Goal: Task Accomplishment & Management: Use online tool/utility

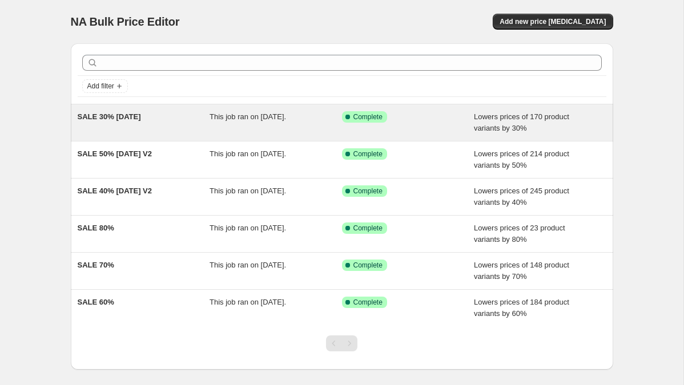
click at [120, 119] on span "SALE 30% [DATE]" at bounding box center [109, 116] width 63 height 9
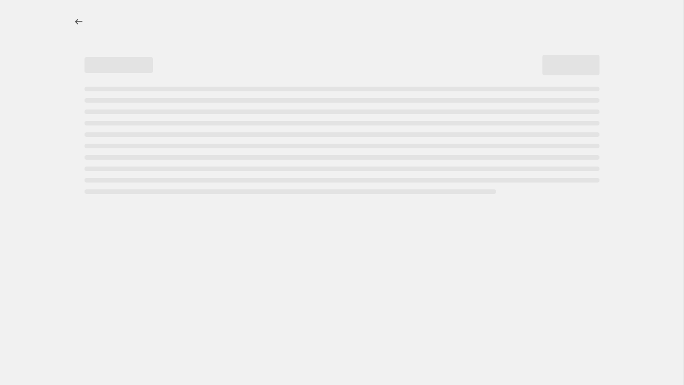
select select "percentage"
select select "tag"
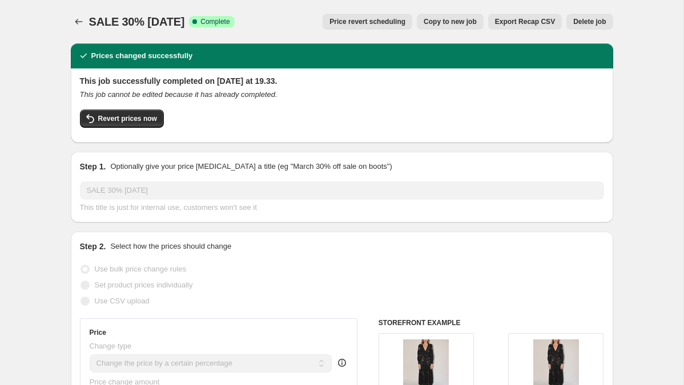
click at [120, 119] on span "Revert prices now" at bounding box center [127, 118] width 59 height 9
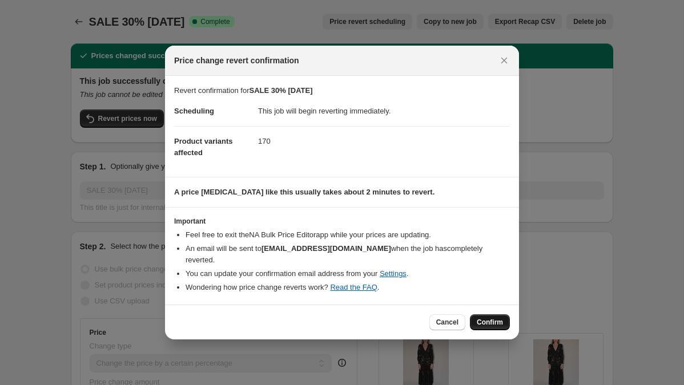
click at [495, 318] on span "Confirm" at bounding box center [490, 322] width 26 height 9
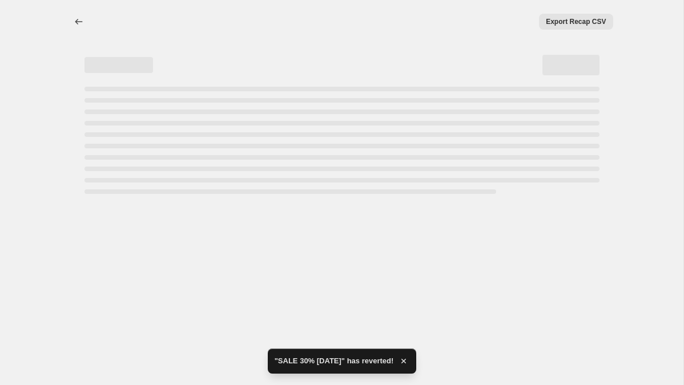
select select "percentage"
select select "tag"
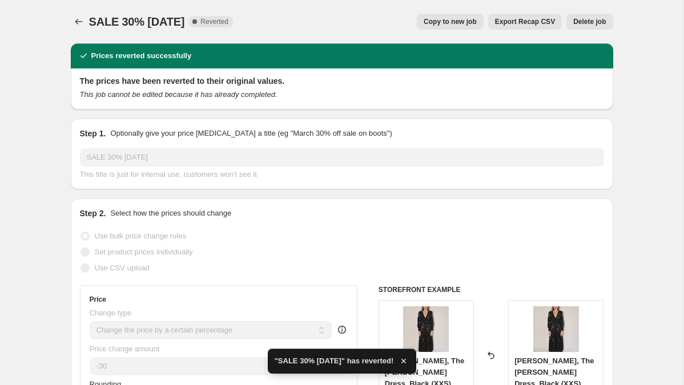
click at [446, 22] on span "Copy to new job" at bounding box center [450, 21] width 53 height 9
select select "percentage"
select select "tag"
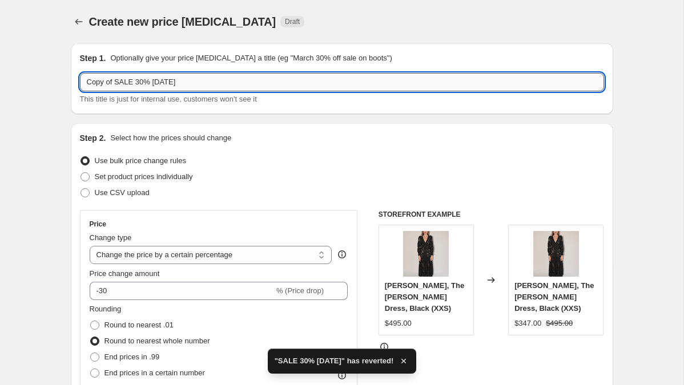
click at [160, 80] on input "Copy of SALE 30% 29 sep 2025" at bounding box center [342, 82] width 524 height 18
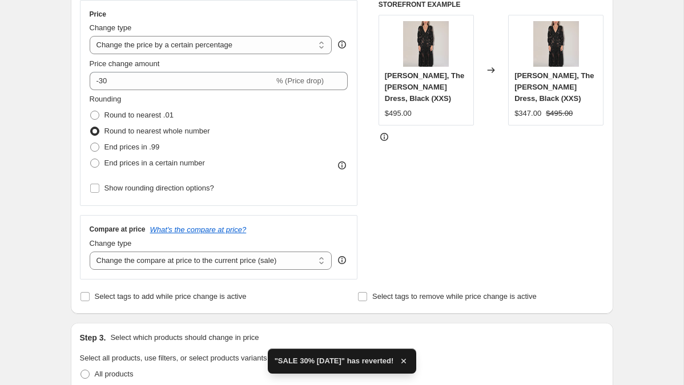
scroll to position [211, 0]
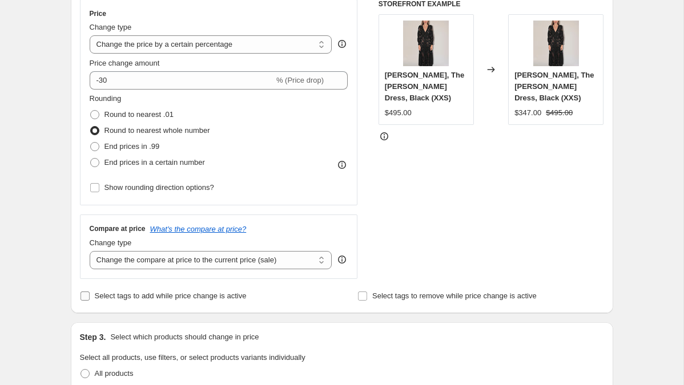
type input "Copy of SALE 30% 30 sep 2025"
click at [82, 296] on input "Select tags to add while price change is active" at bounding box center [84, 296] width 9 height 9
checkbox input "true"
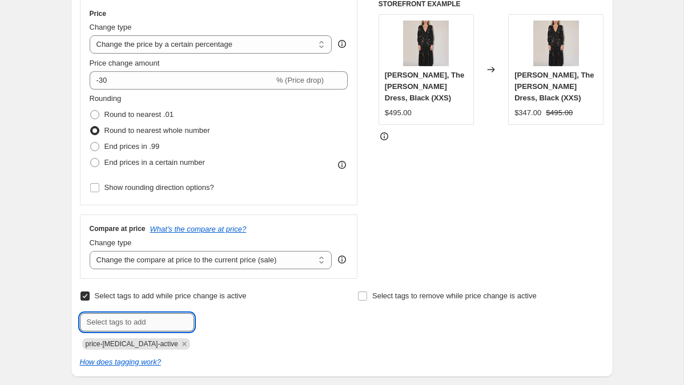
click at [130, 320] on input "text" at bounding box center [137, 322] width 114 height 18
type input "SALE30"
click at [239, 316] on button "Add SALE30" at bounding box center [224, 321] width 55 height 16
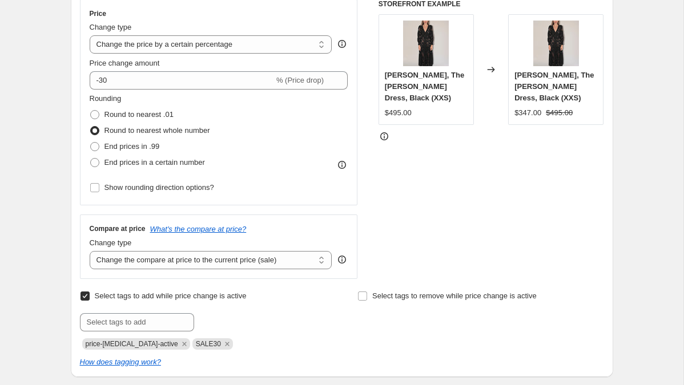
click at [132, 345] on span "price-change-job-active" at bounding box center [132, 344] width 92 height 8
copy span "price-change-job-active"
click at [359, 295] on input "Select tags to remove while price change is active" at bounding box center [362, 296] width 9 height 9
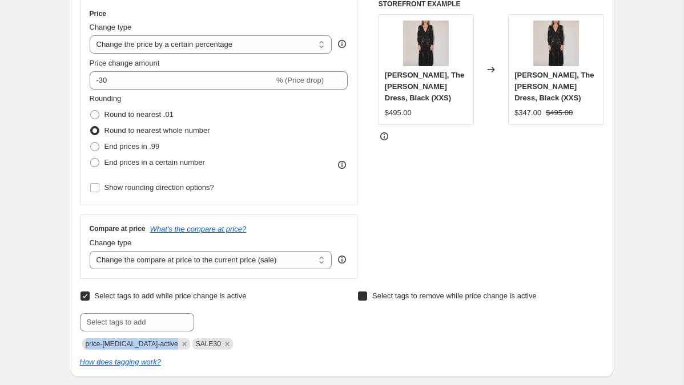
checkbox input "true"
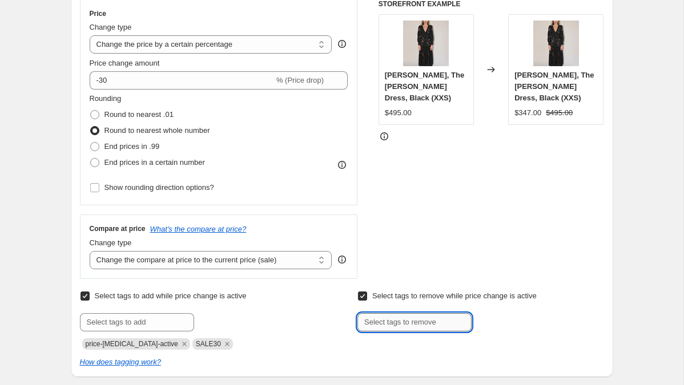
click at [408, 326] on input "text" at bounding box center [414, 322] width 114 height 18
click at [374, 323] on input "NOSALE" at bounding box center [414, 322] width 114 height 18
type input "NOSALE"
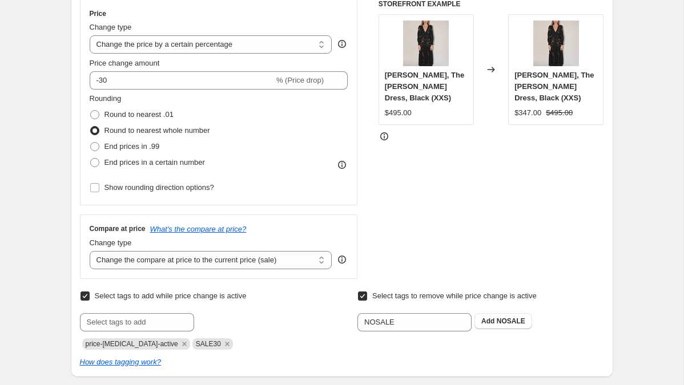
click at [364, 297] on input "Select tags to remove while price change is active" at bounding box center [362, 296] width 9 height 9
checkbox input "false"
click at [182, 343] on icon "Remove price-change-job-active" at bounding box center [184, 344] width 4 height 4
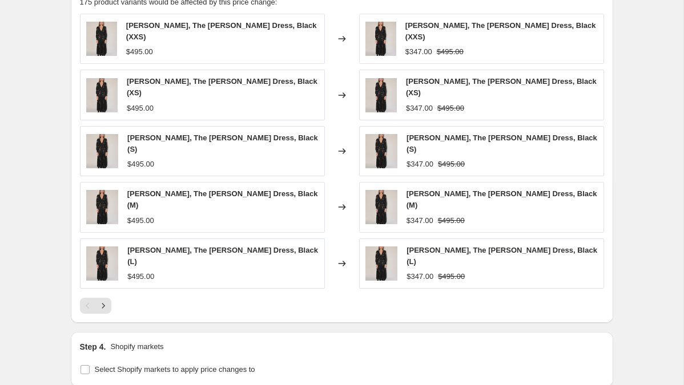
scroll to position [1012, 0]
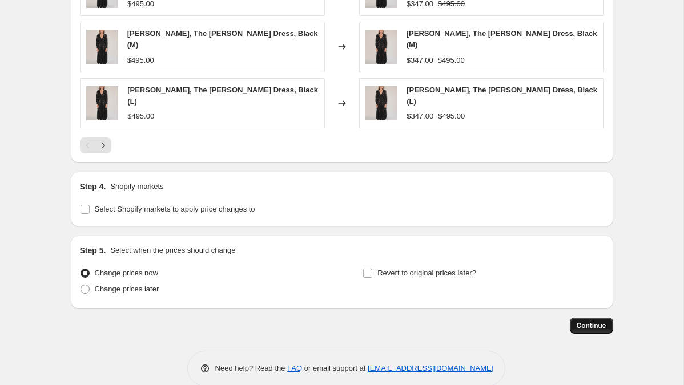
click at [584, 321] on span "Continue" at bounding box center [592, 325] width 30 height 9
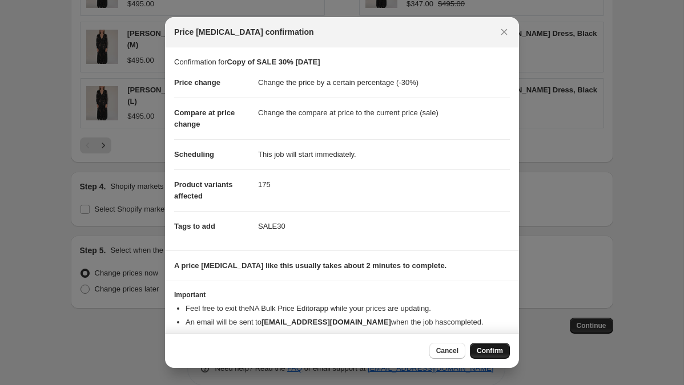
click at [489, 353] on span "Confirm" at bounding box center [490, 350] width 26 height 9
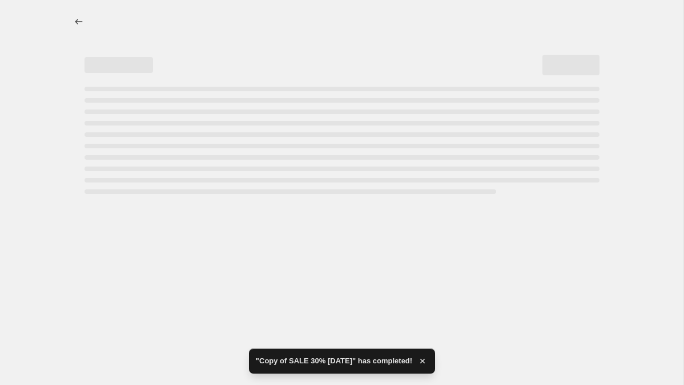
select select "percentage"
select select "tag"
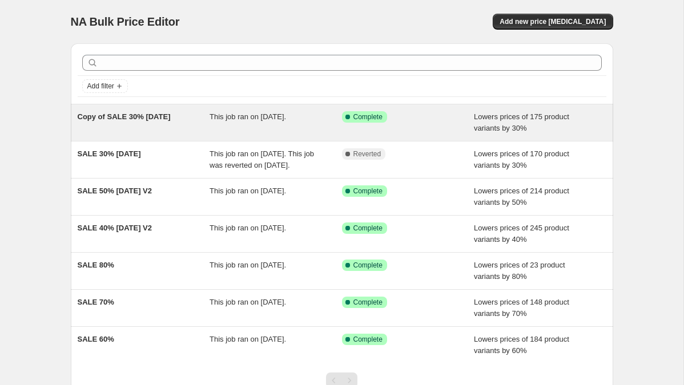
click at [115, 118] on span "Copy of SALE 30% [DATE]" at bounding box center [124, 116] width 93 height 9
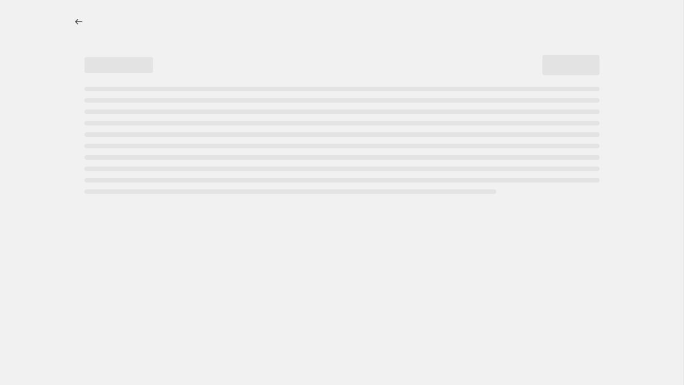
select select "percentage"
select select "tag"
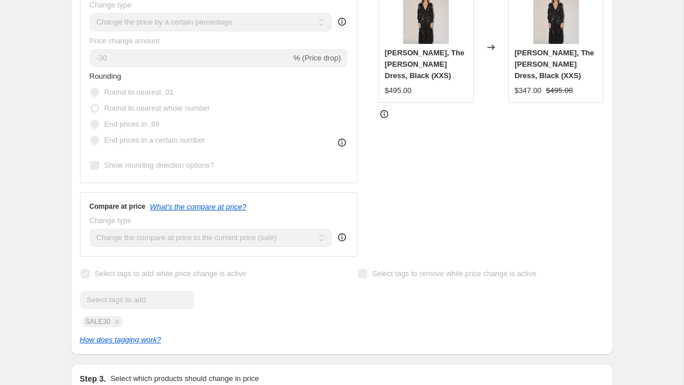
scroll to position [342, 0]
click at [116, 342] on icon "How does tagging work?" at bounding box center [120, 339] width 81 height 9
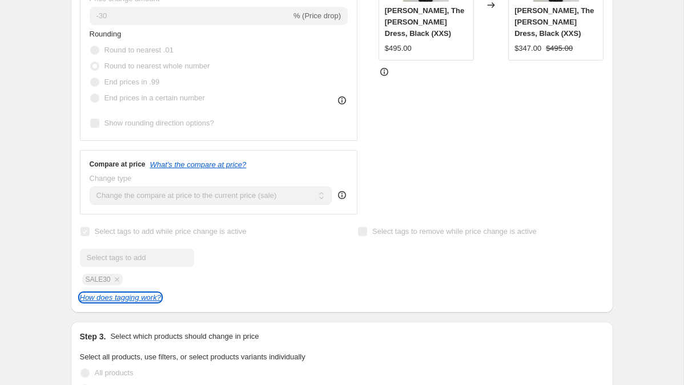
scroll to position [381, 0]
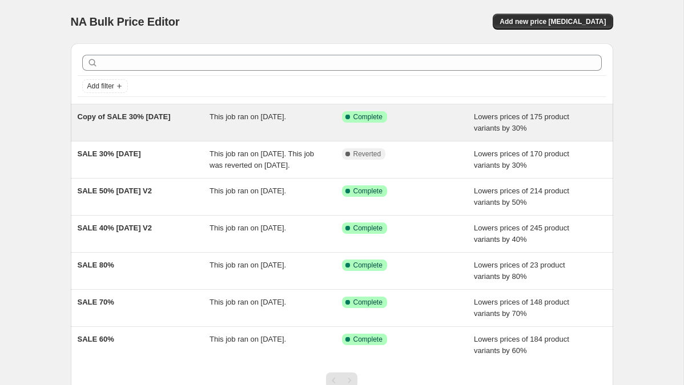
click at [155, 117] on span "Copy of SALE 30% [DATE]" at bounding box center [124, 116] width 93 height 9
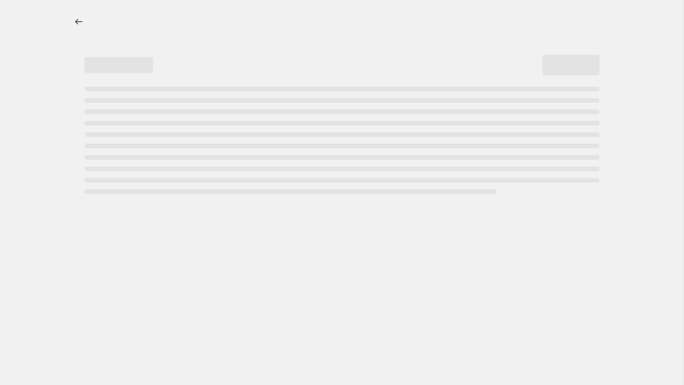
select select "percentage"
select select "tag"
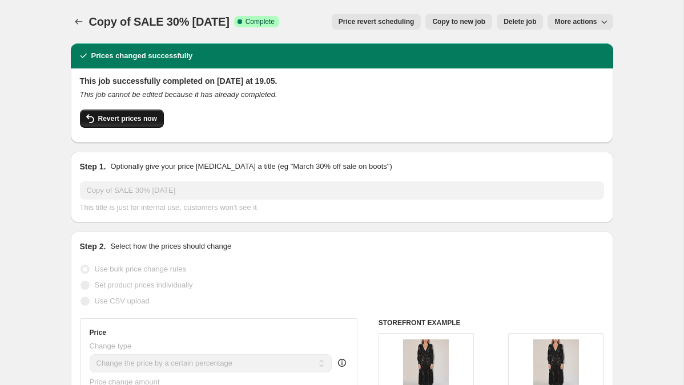
click at [125, 119] on span "Revert prices now" at bounding box center [127, 118] width 59 height 9
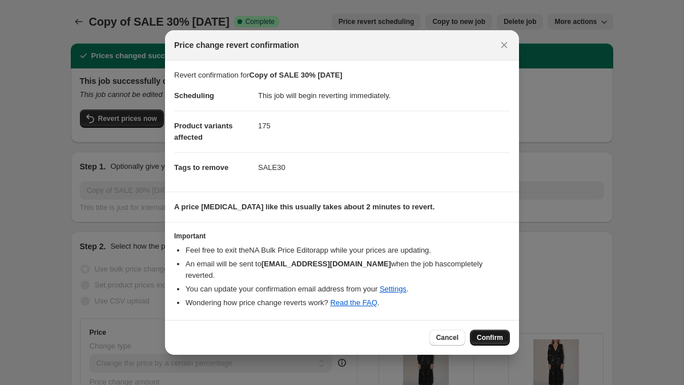
click at [486, 333] on span "Confirm" at bounding box center [490, 337] width 26 height 9
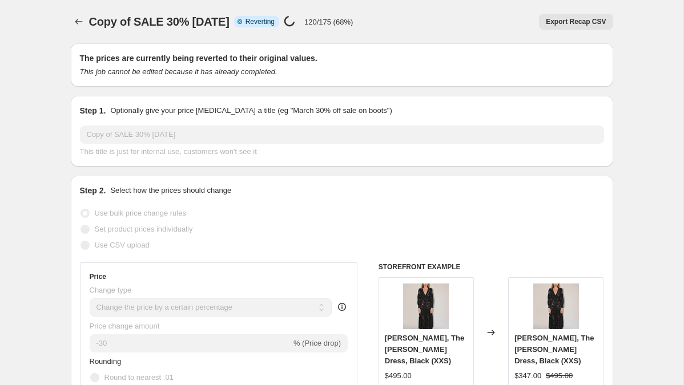
select select "percentage"
select select "tag"
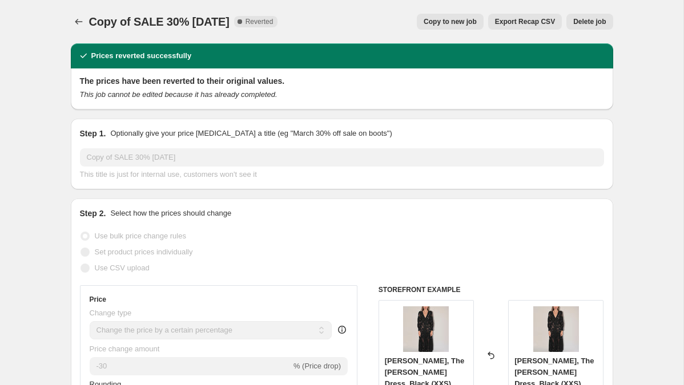
click at [448, 24] on span "Copy to new job" at bounding box center [450, 21] width 53 height 9
select select "percentage"
select select "tag"
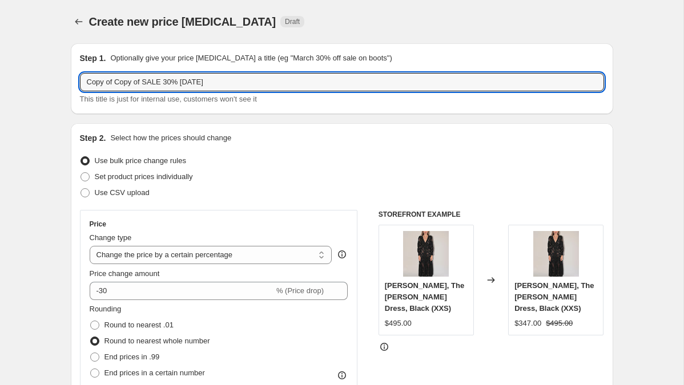
drag, startPoint x: 144, startPoint y: 79, endPoint x: 20, endPoint y: 76, distance: 124.5
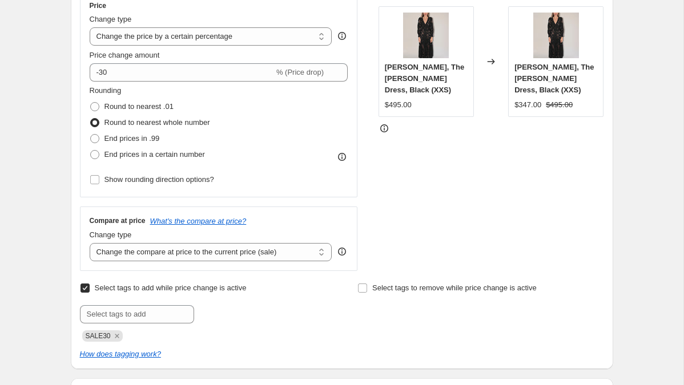
scroll to position [223, 0]
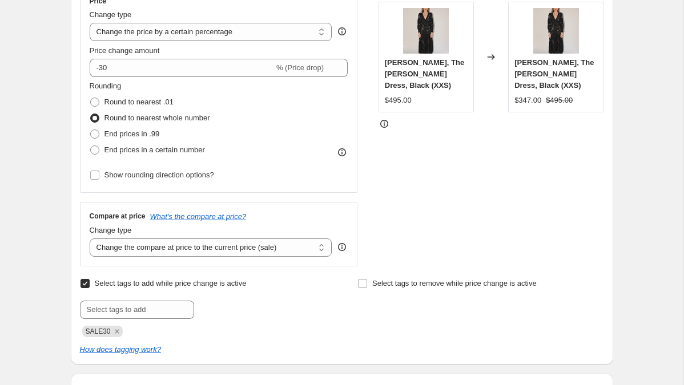
type input "SALE 30% 30 sep 2025"
click at [83, 284] on input "Select tags to add while price change is active" at bounding box center [84, 283] width 9 height 9
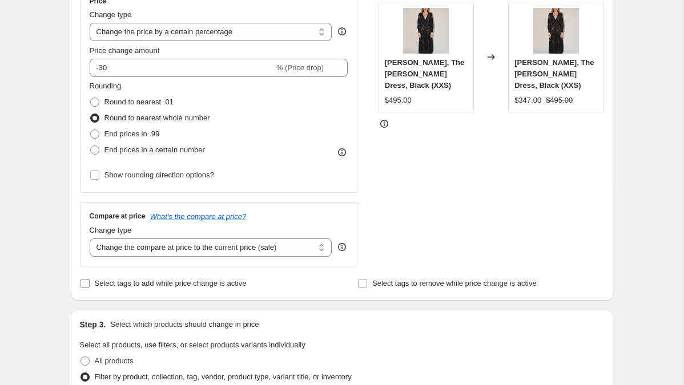
click at [83, 284] on input "Select tags to add while price change is active" at bounding box center [84, 283] width 9 height 9
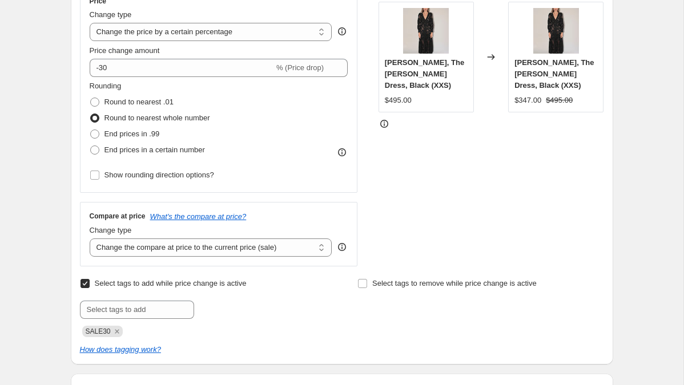
click at [83, 284] on input "Select tags to add while price change is active" at bounding box center [84, 283] width 9 height 9
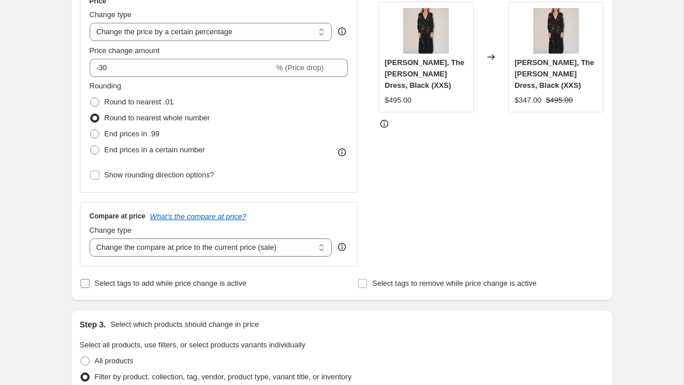
click at [83, 284] on input "Select tags to add while price change is active" at bounding box center [84, 283] width 9 height 9
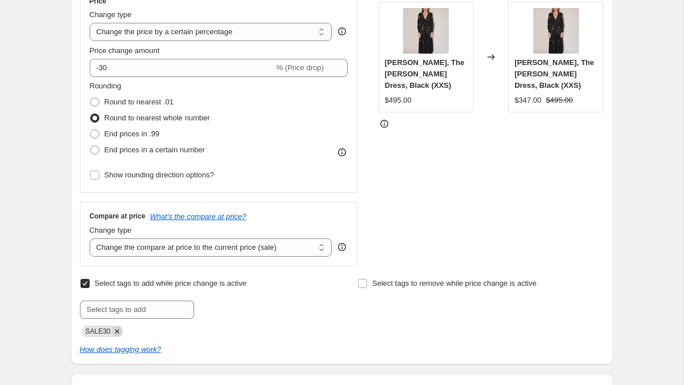
click at [116, 333] on icon "Remove SALE30" at bounding box center [117, 332] width 10 height 10
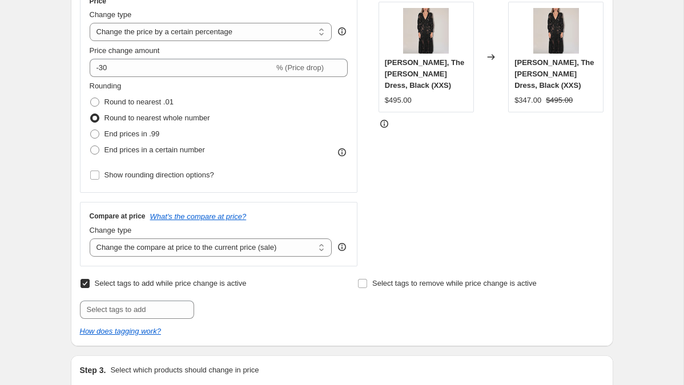
click at [83, 285] on input "Select tags to add while price change is active" at bounding box center [84, 283] width 9 height 9
checkbox input "false"
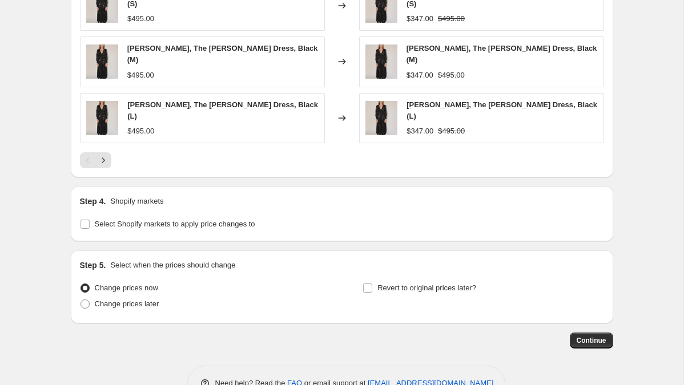
scroll to position [940, 0]
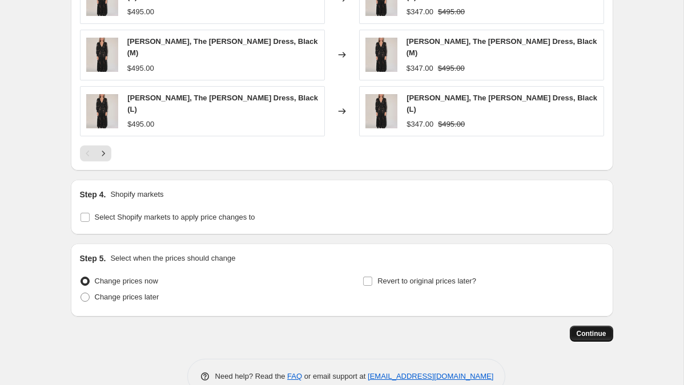
click at [593, 329] on span "Continue" at bounding box center [592, 333] width 30 height 9
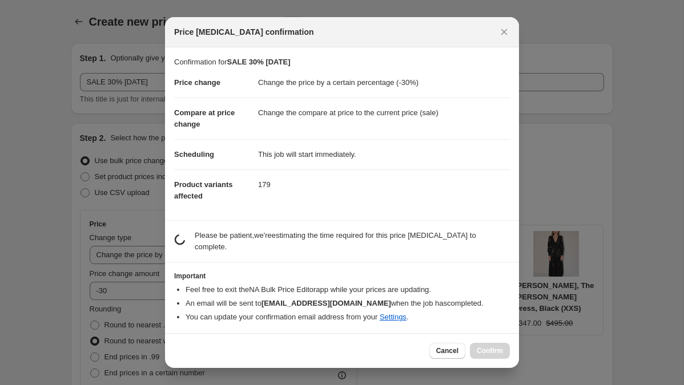
scroll to position [0, 0]
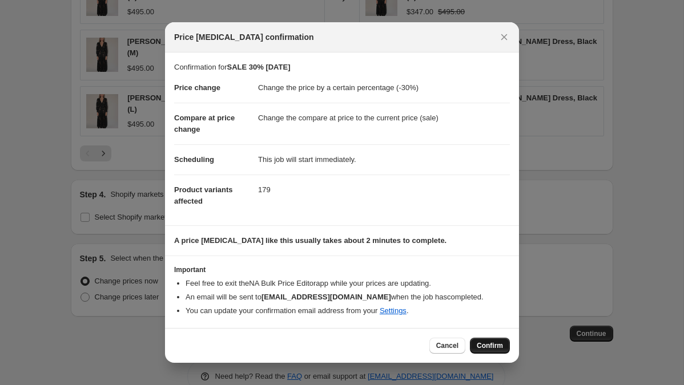
click at [490, 347] on span "Confirm" at bounding box center [490, 345] width 26 height 9
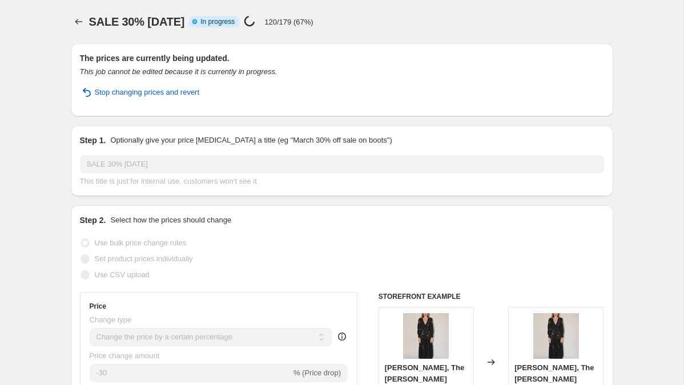
select select "percentage"
select select "tag"
